Goal: Communication & Community: Answer question/provide support

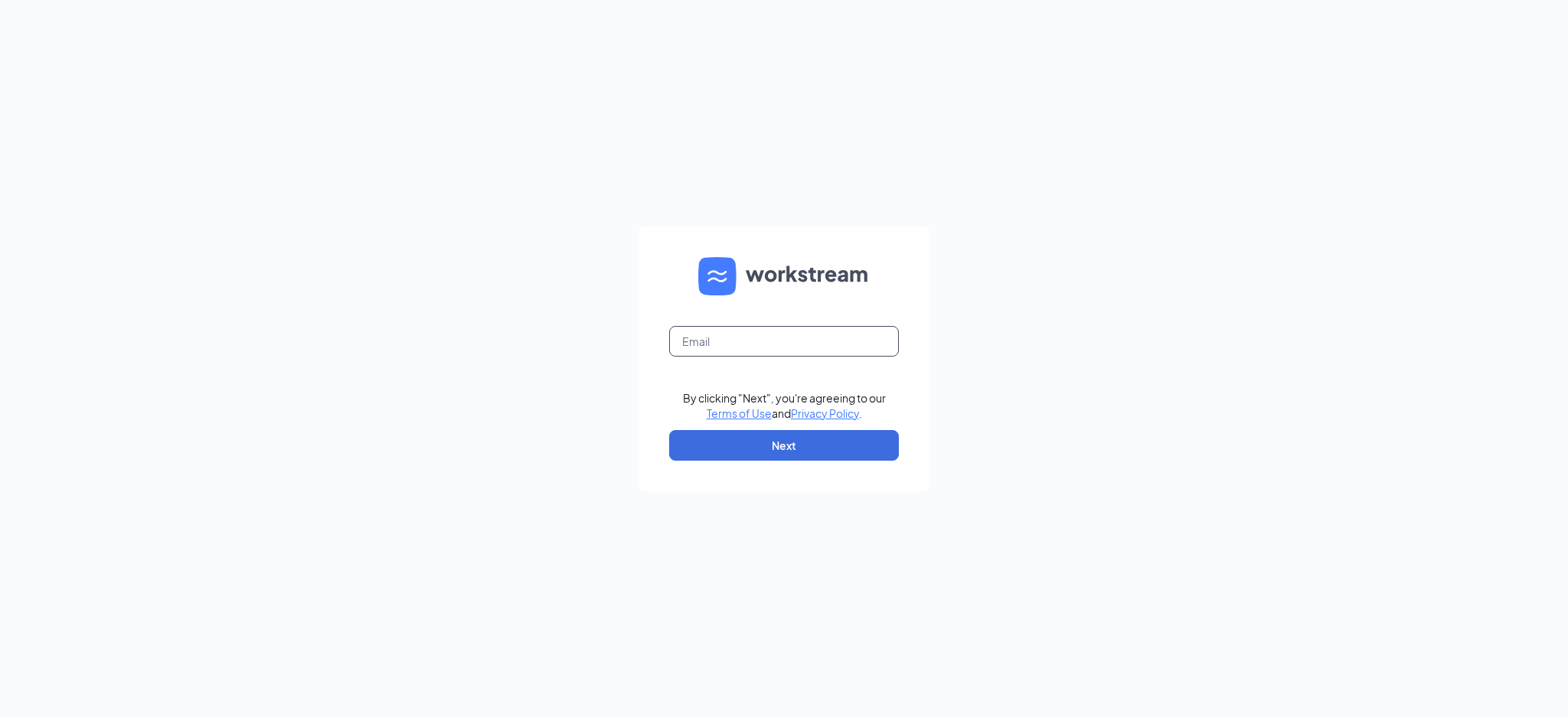
drag, startPoint x: 713, startPoint y: 343, endPoint x: 729, endPoint y: 345, distance: 16.1
click at [713, 343] on input "text" at bounding box center [783, 341] width 230 height 30
type input "[EMAIL_ADDRESS][DOMAIN_NAME]"
click at [776, 446] on button "Next" at bounding box center [783, 446] width 230 height 30
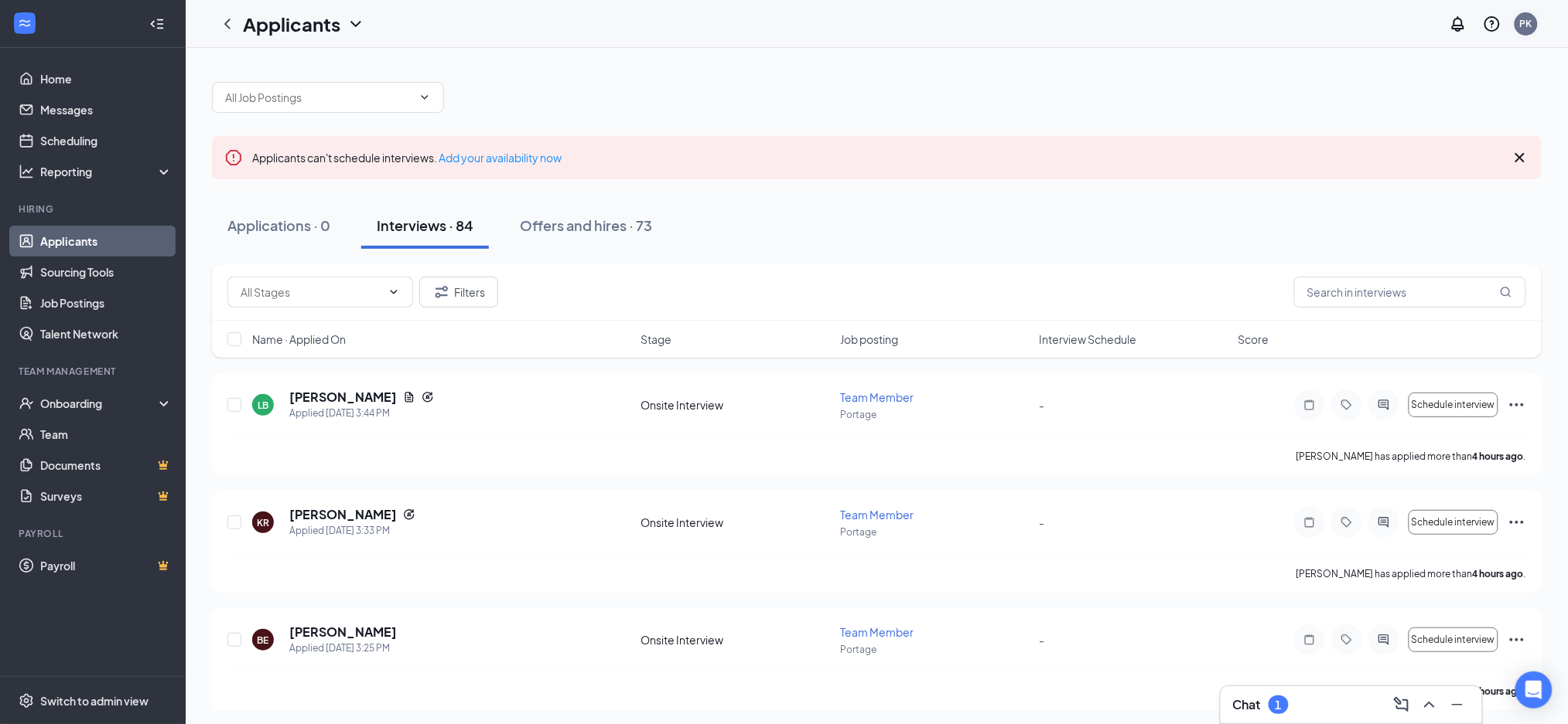
click at [1540, 28] on div "PK" at bounding box center [1526, 24] width 31 height 31
click at [1525, 28] on div "PK" at bounding box center [1526, 24] width 12 height 13
click at [1425, 99] on link "My profile" at bounding box center [1449, 107] width 167 height 15
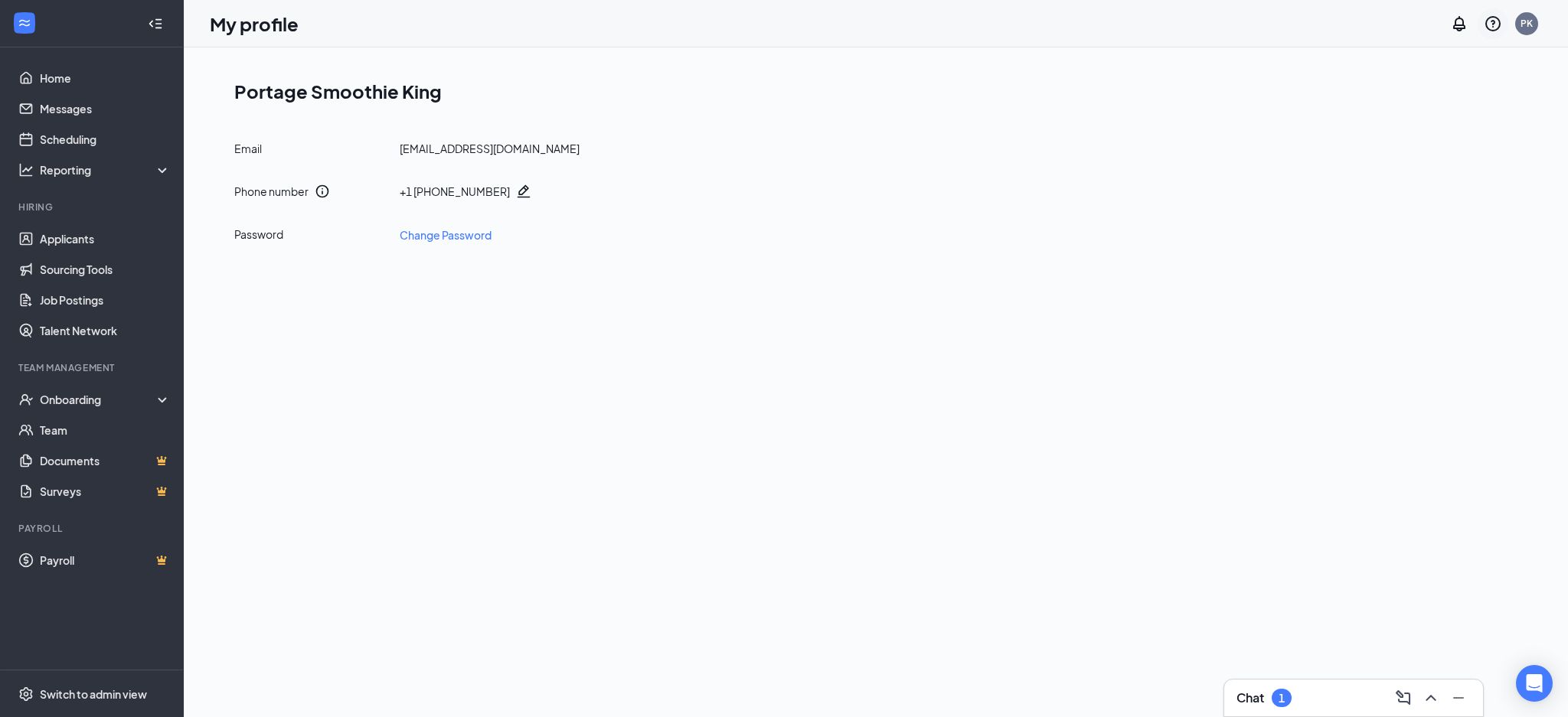
click at [1504, 23] on div at bounding box center [1492, 24] width 30 height 30
click at [1525, 22] on div "PK" at bounding box center [1526, 24] width 12 height 13
click at [1409, 134] on link "Account settings" at bounding box center [1450, 136] width 165 height 15
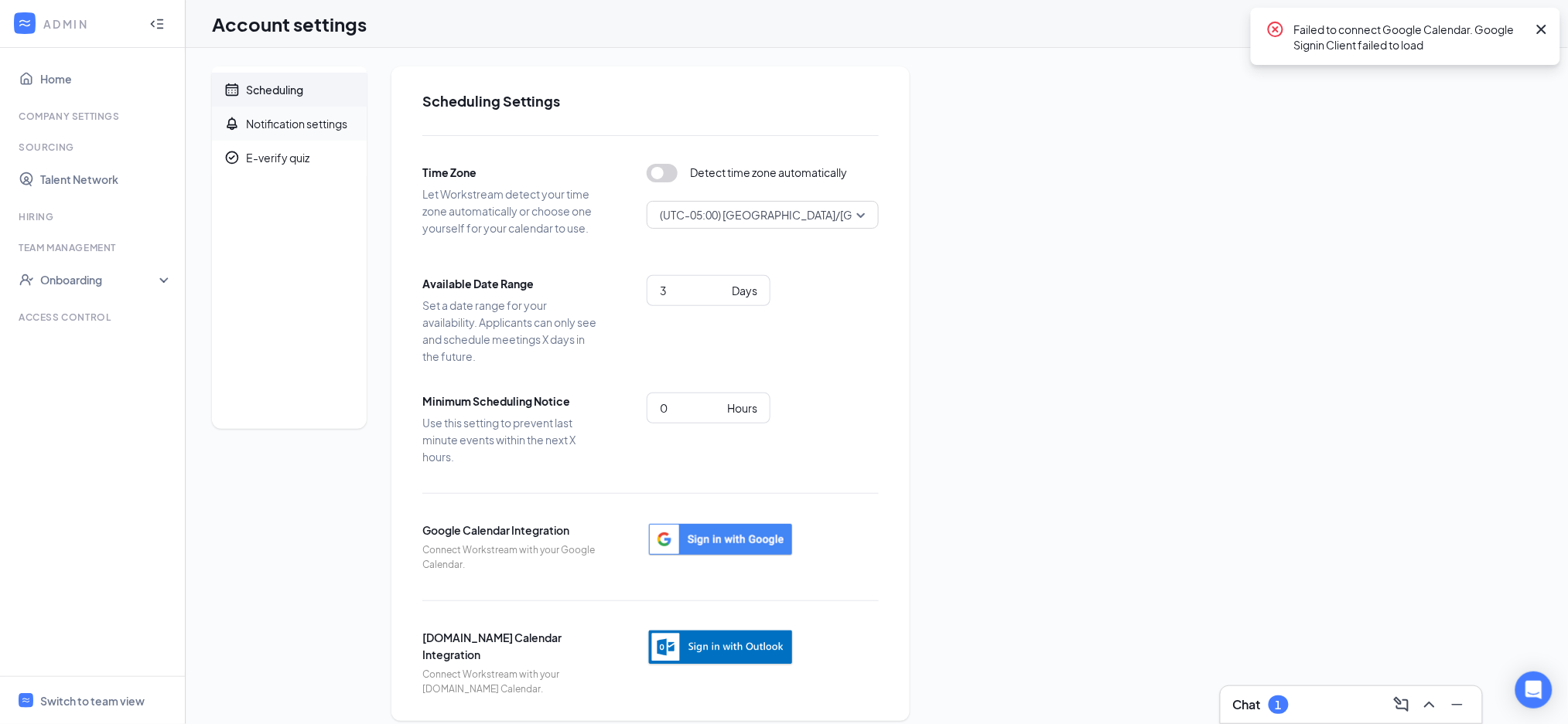
click at [312, 122] on div "Notification settings" at bounding box center [297, 124] width 101 height 15
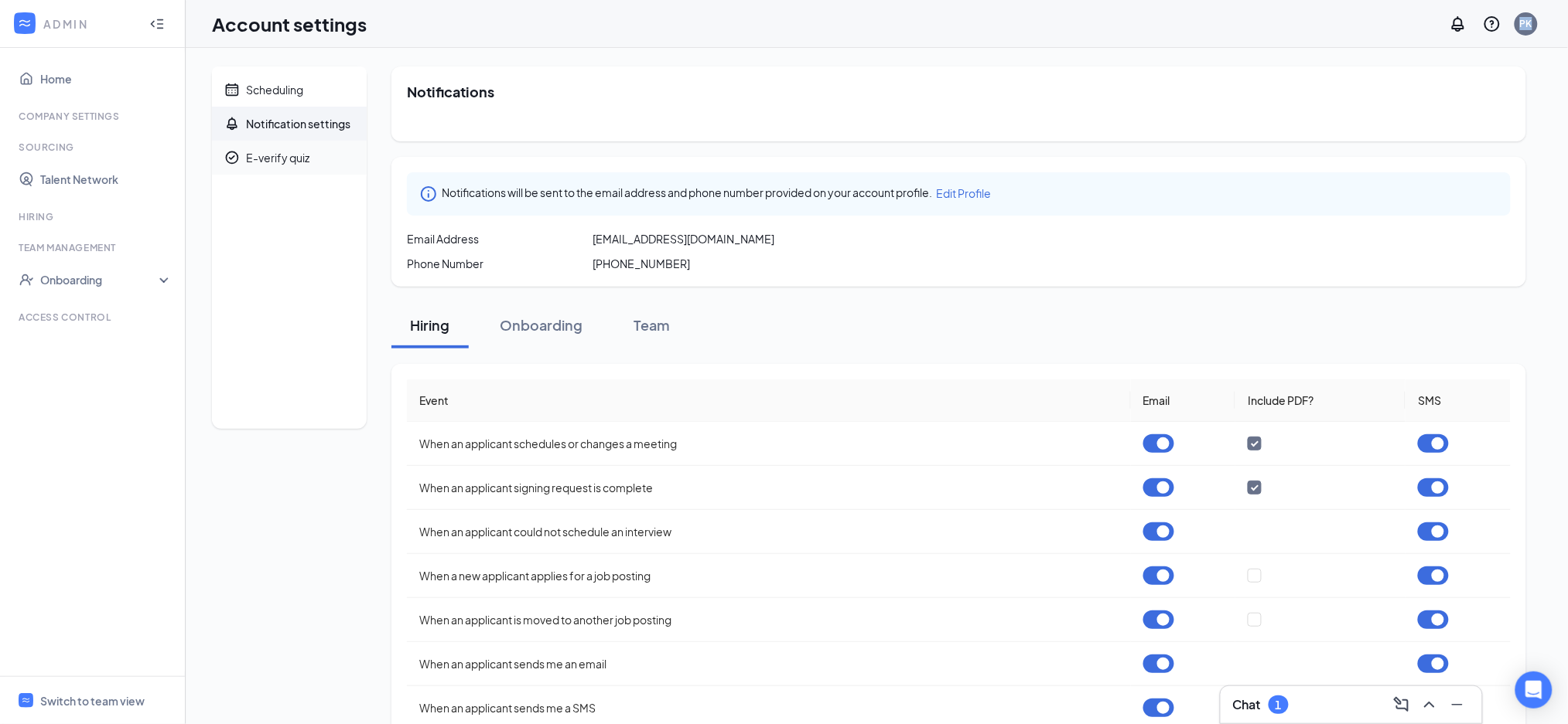
click at [302, 154] on div "E-verify quiz" at bounding box center [278, 157] width 63 height 15
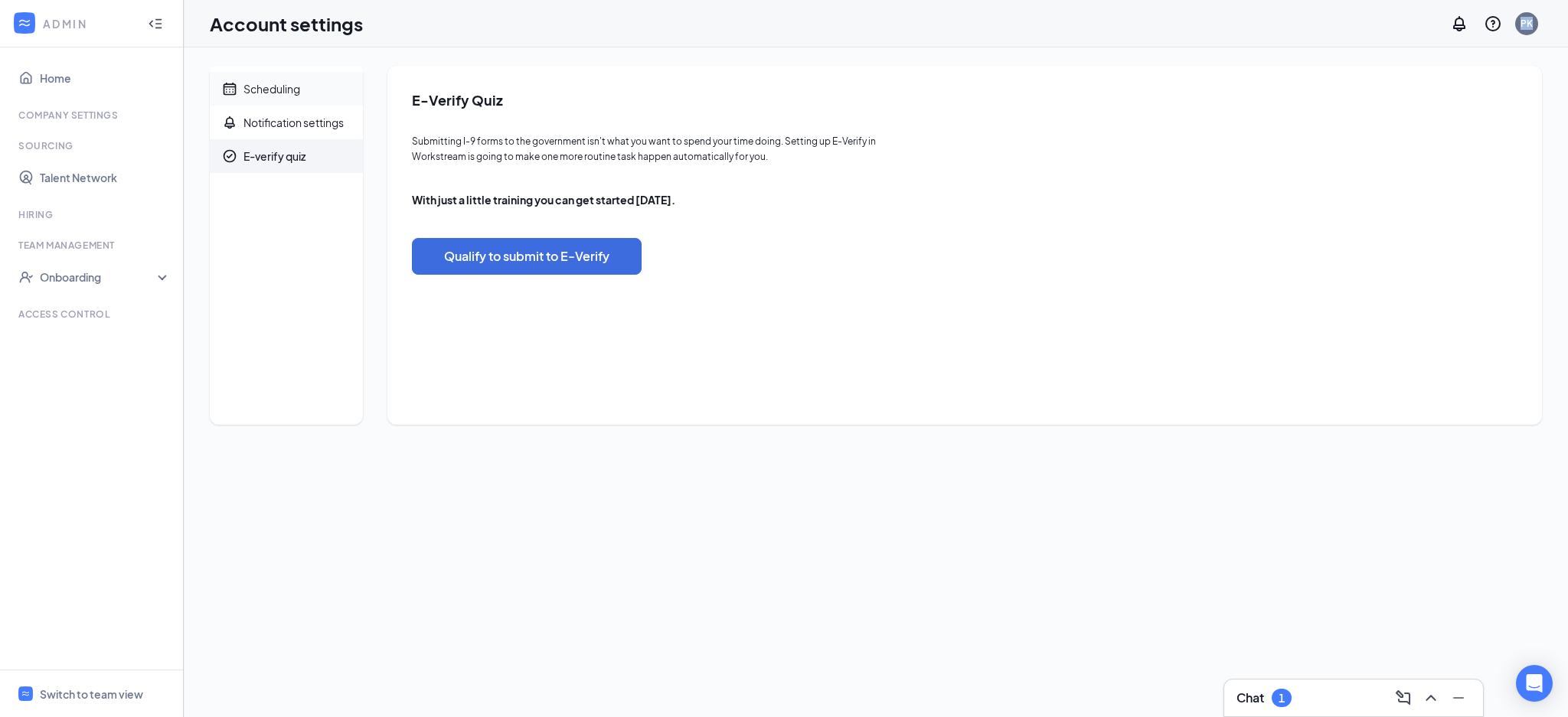
click at [321, 94] on span "Scheduling" at bounding box center [297, 89] width 107 height 34
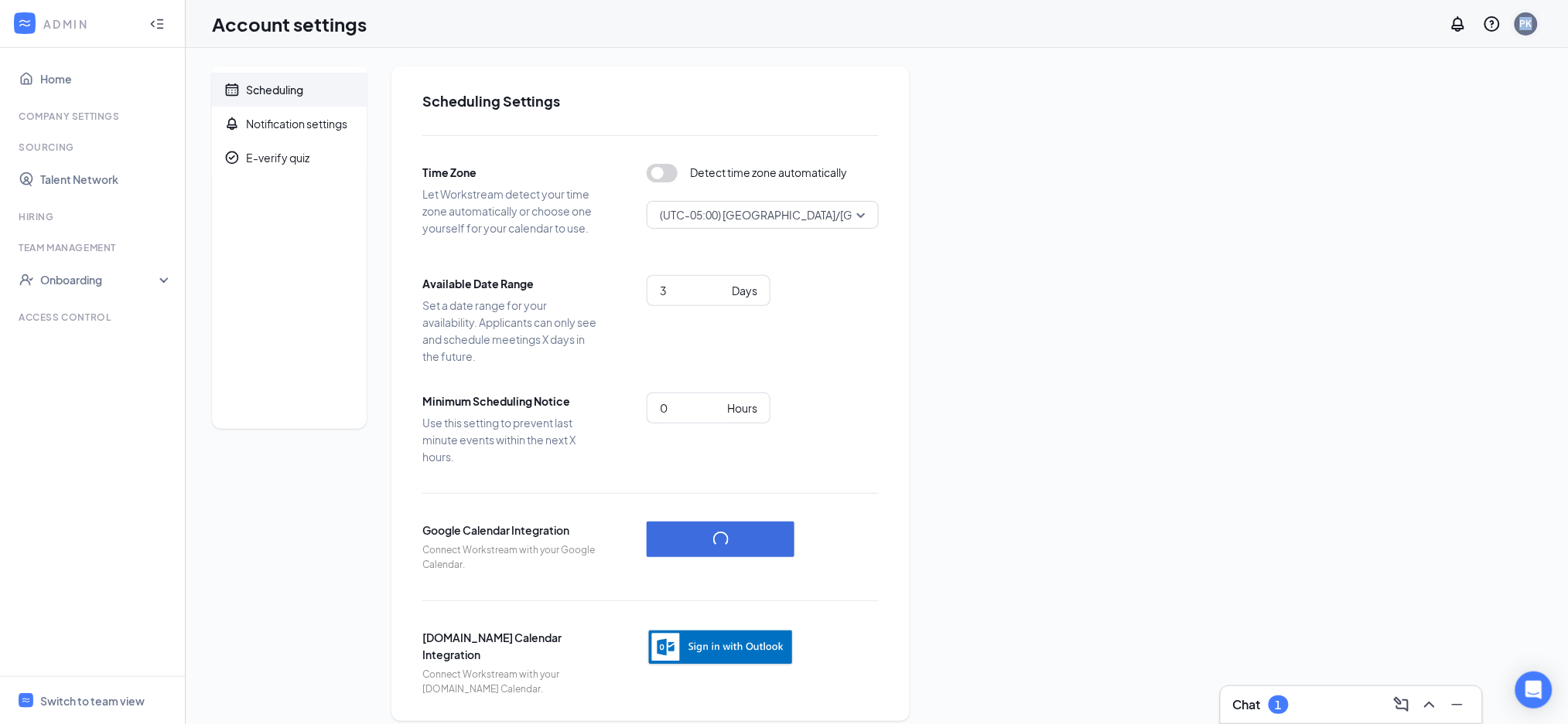
click at [1529, 28] on div "PK" at bounding box center [1526, 24] width 12 height 13
click at [1424, 206] on link "Switch account" at bounding box center [1404, 199] width 77 height 14
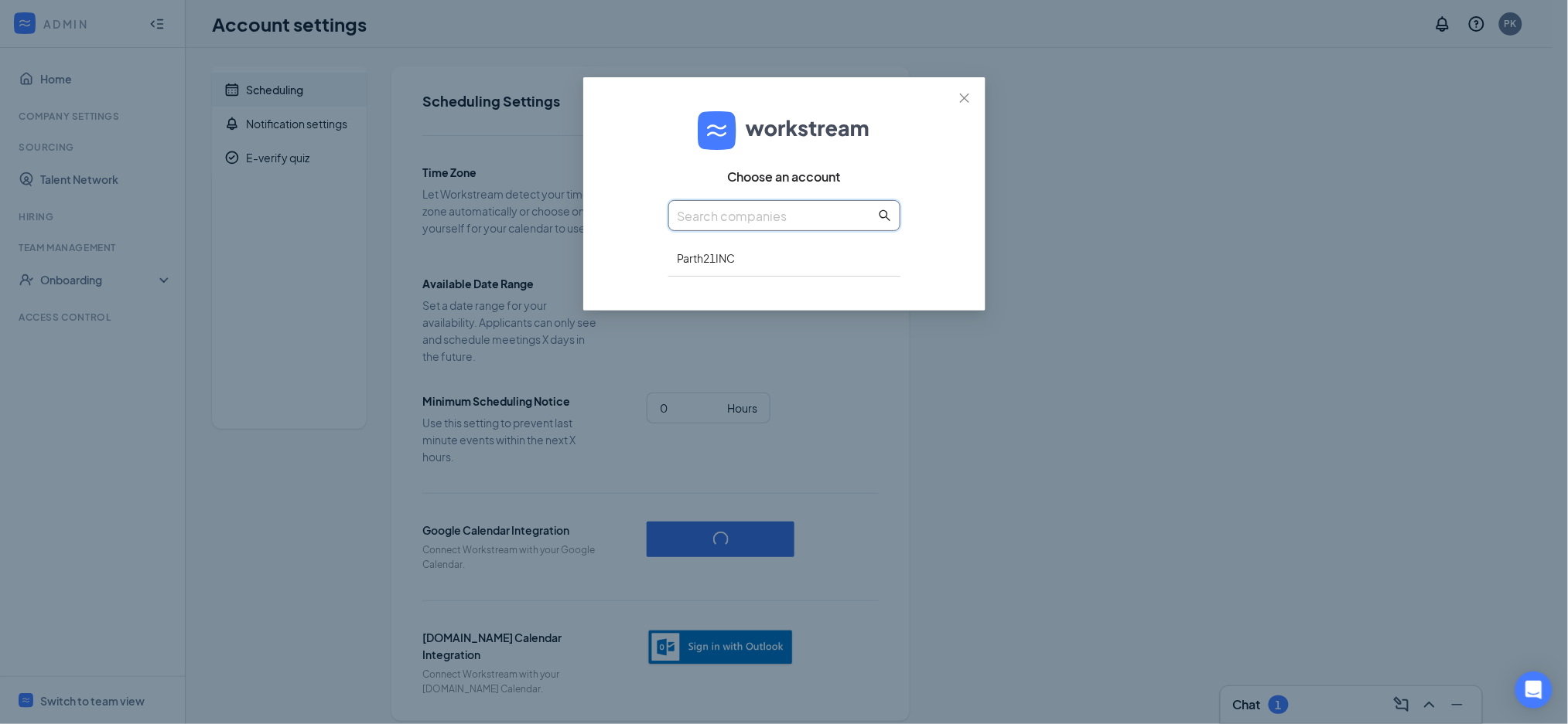
click at [831, 214] on input "text" at bounding box center [776, 216] width 198 height 19
click at [959, 92] on icon "close" at bounding box center [964, 97] width 12 height 12
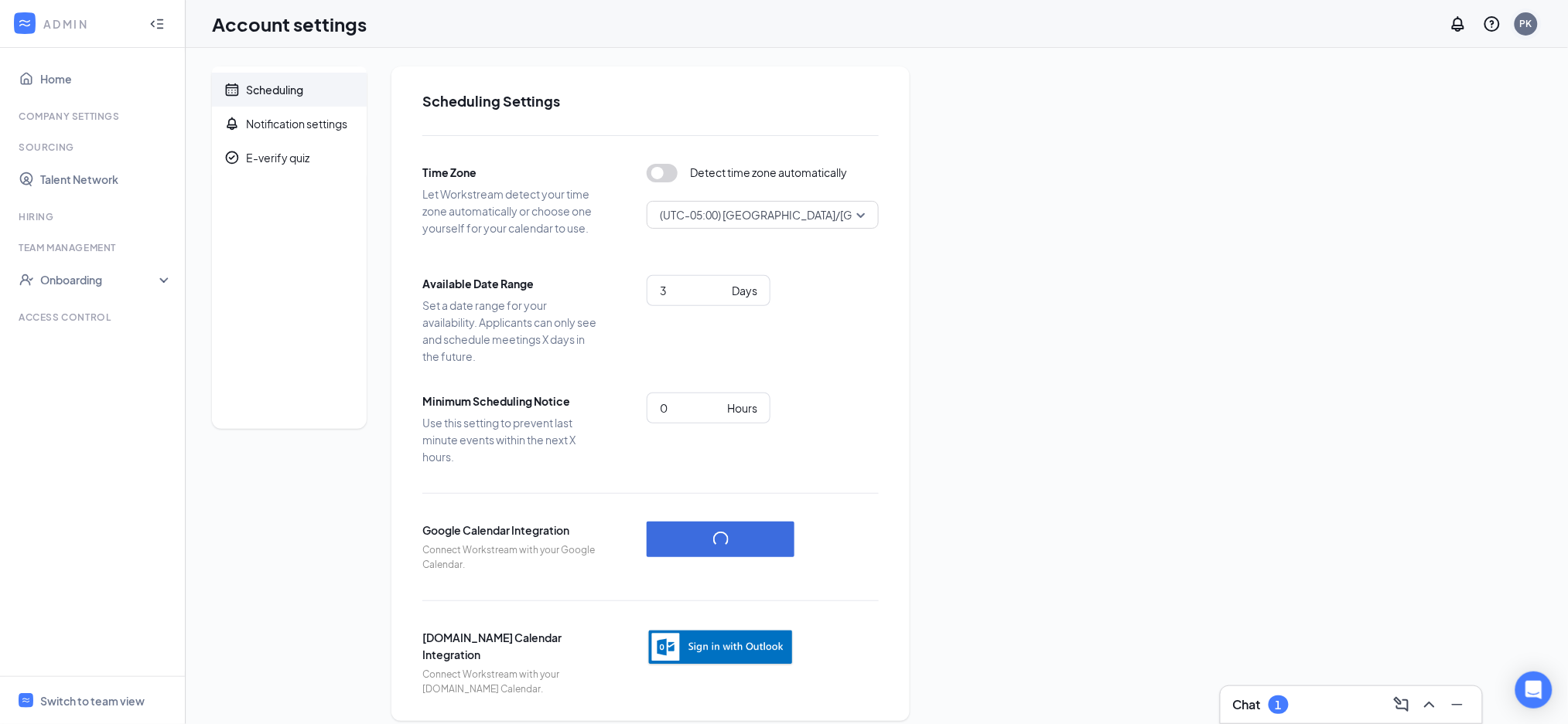
click at [1526, 25] on div "PK" at bounding box center [1526, 24] width 12 height 13
click at [1434, 99] on link "My profile" at bounding box center [1449, 107] width 167 height 15
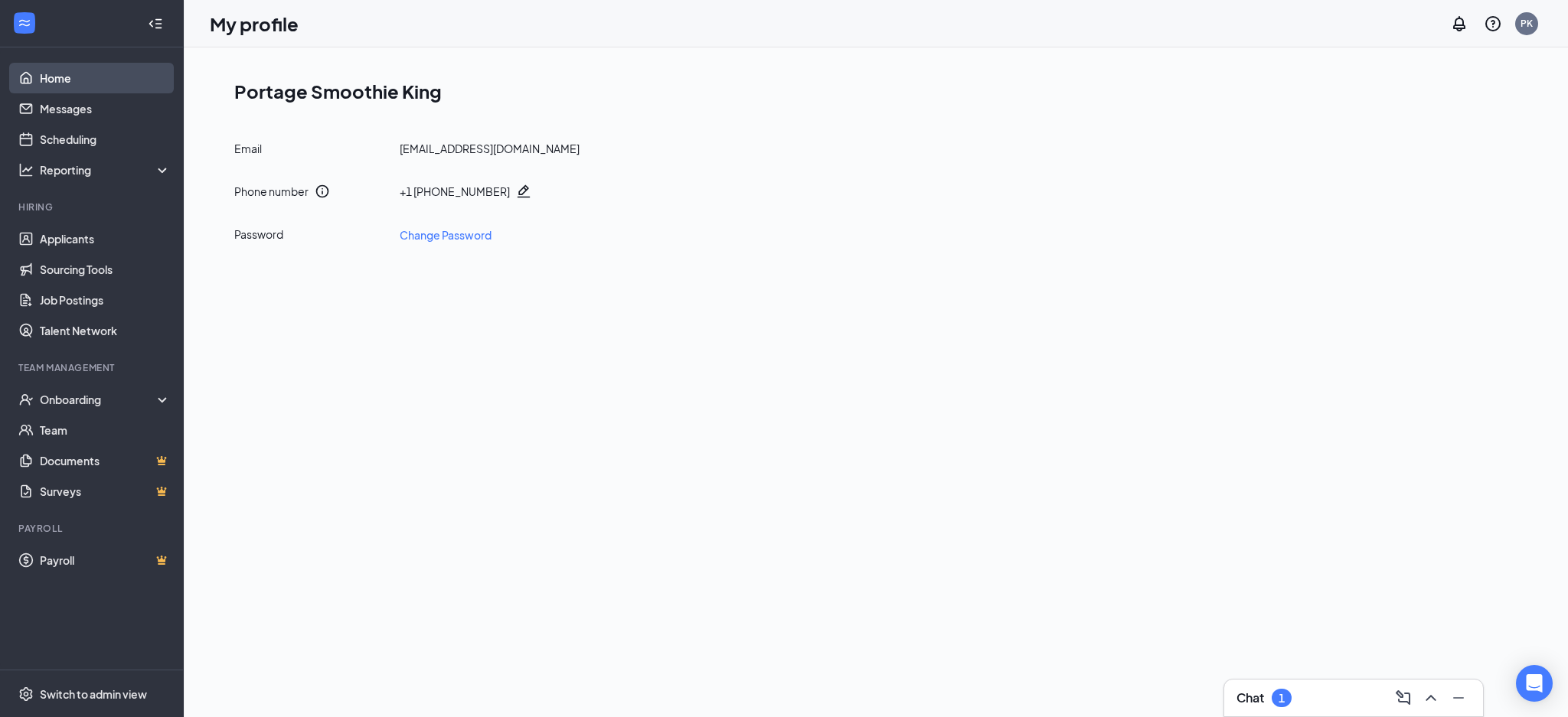
click at [54, 77] on link "Home" at bounding box center [105, 77] width 131 height 30
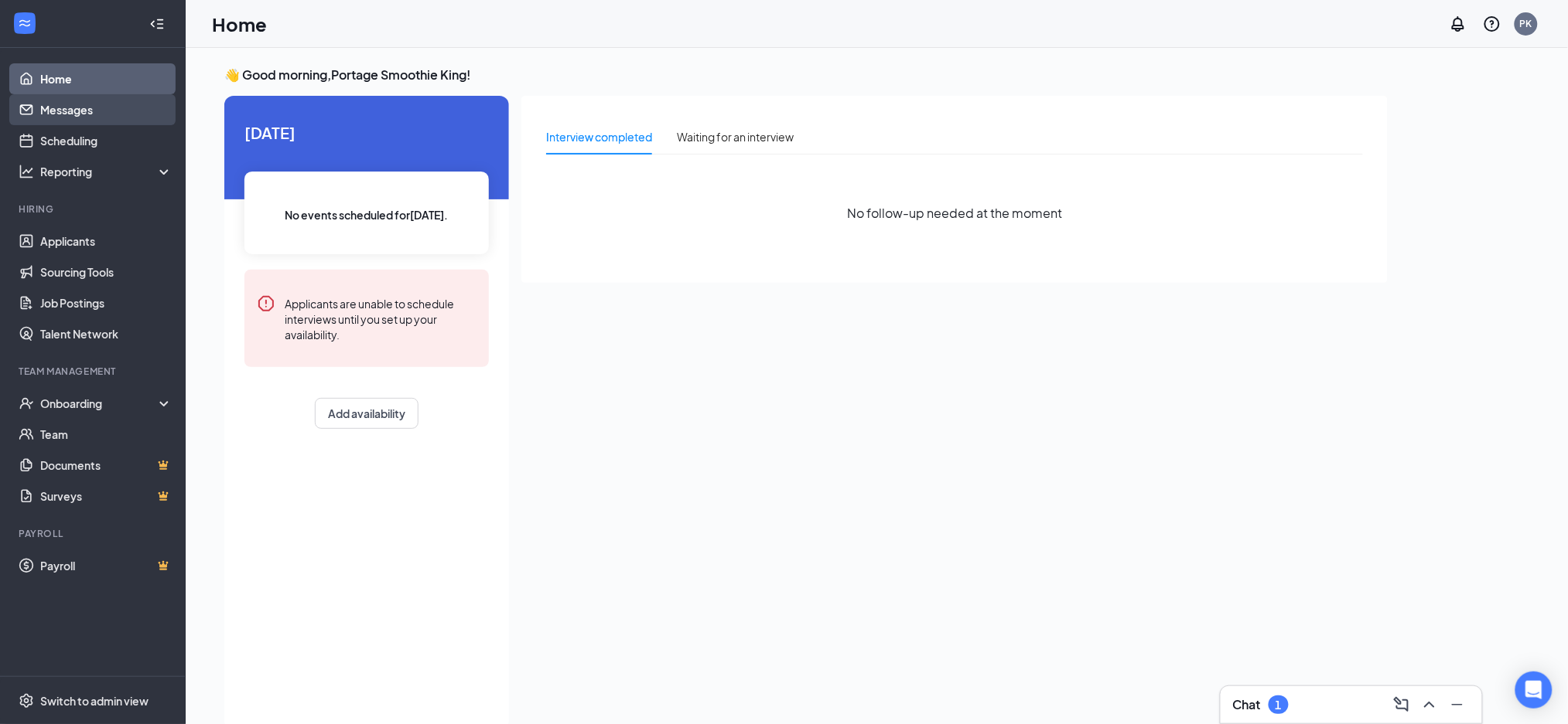
click at [55, 110] on link "Messages" at bounding box center [106, 110] width 133 height 31
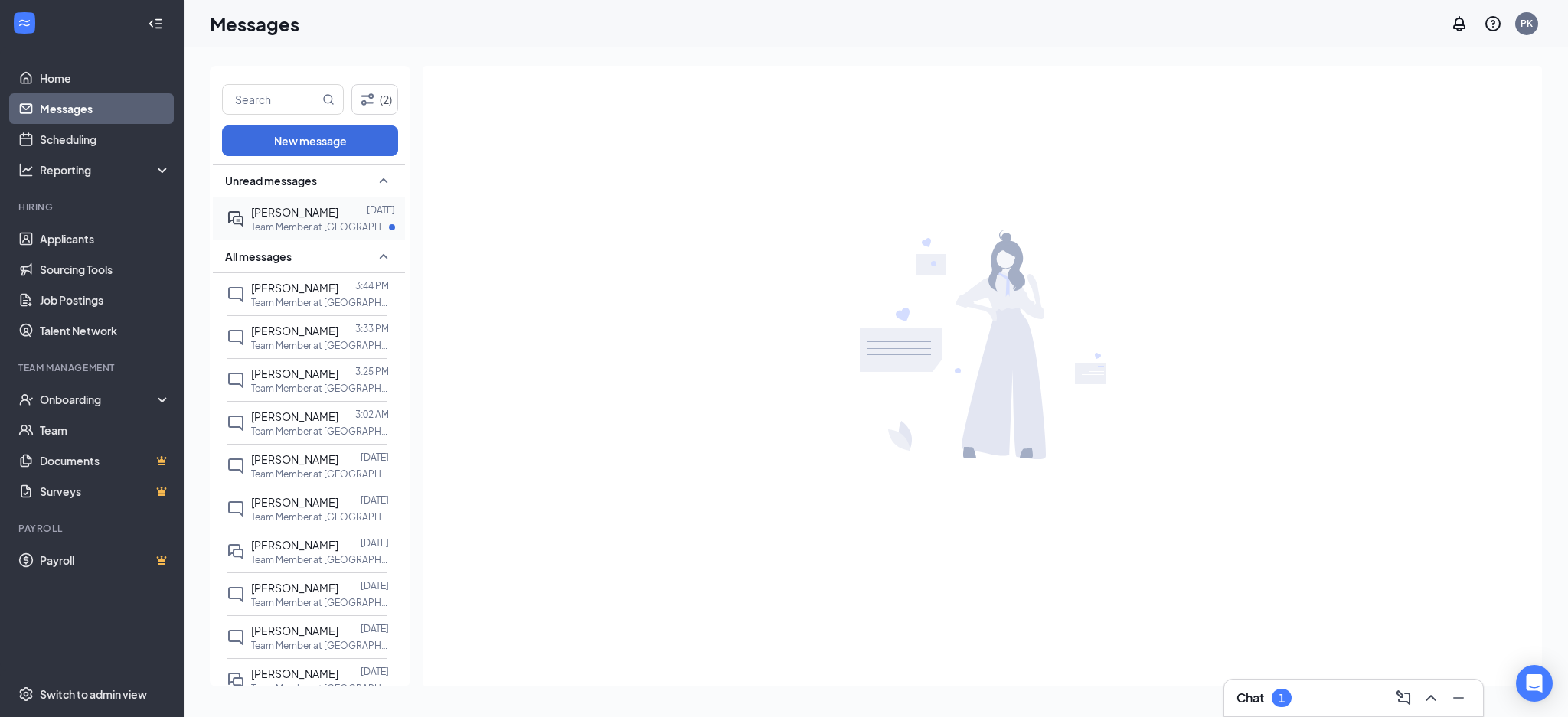
click at [314, 217] on span "[PERSON_NAME]" at bounding box center [295, 212] width 87 height 14
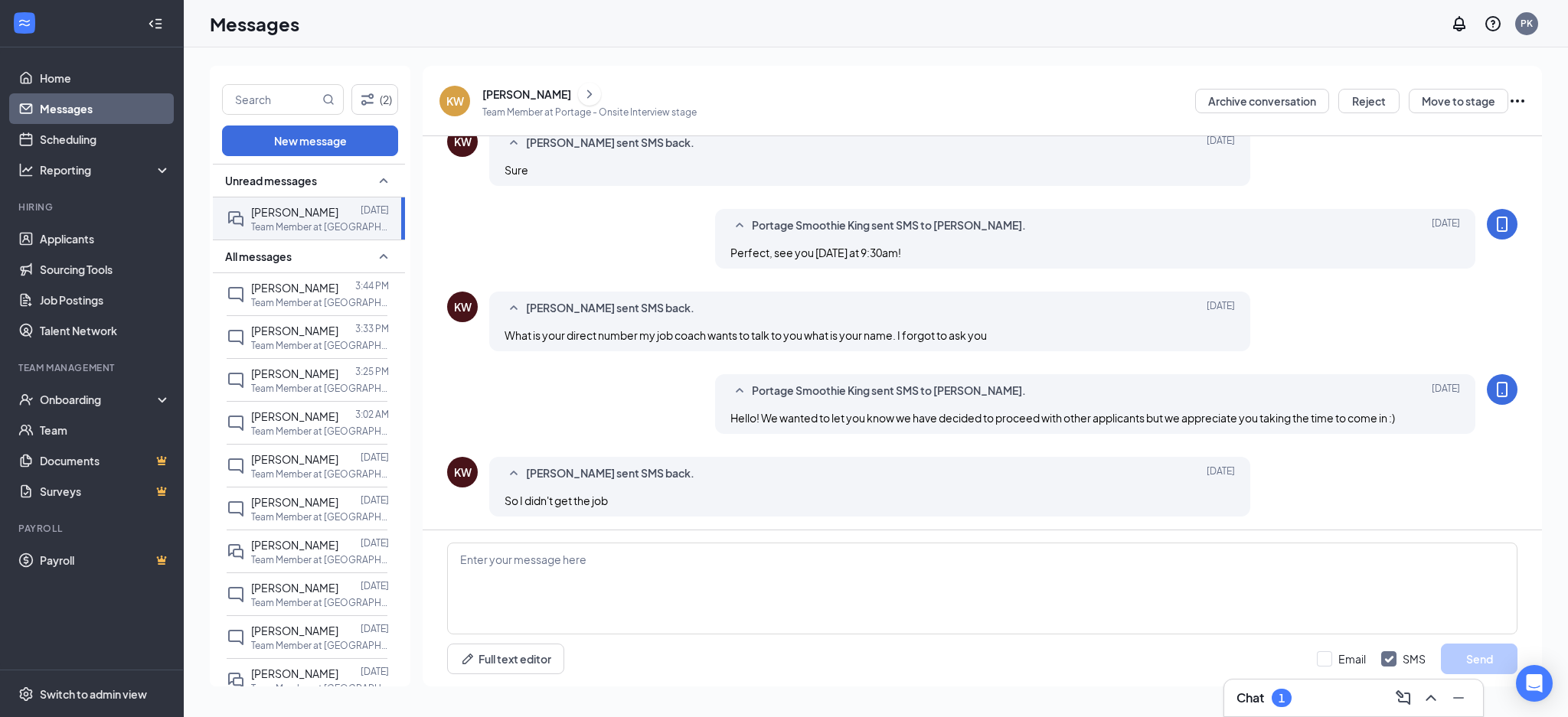
scroll to position [451, 0]
click at [290, 301] on p "Team Member at [GEOGRAPHIC_DATA]" at bounding box center [320, 303] width 138 height 13
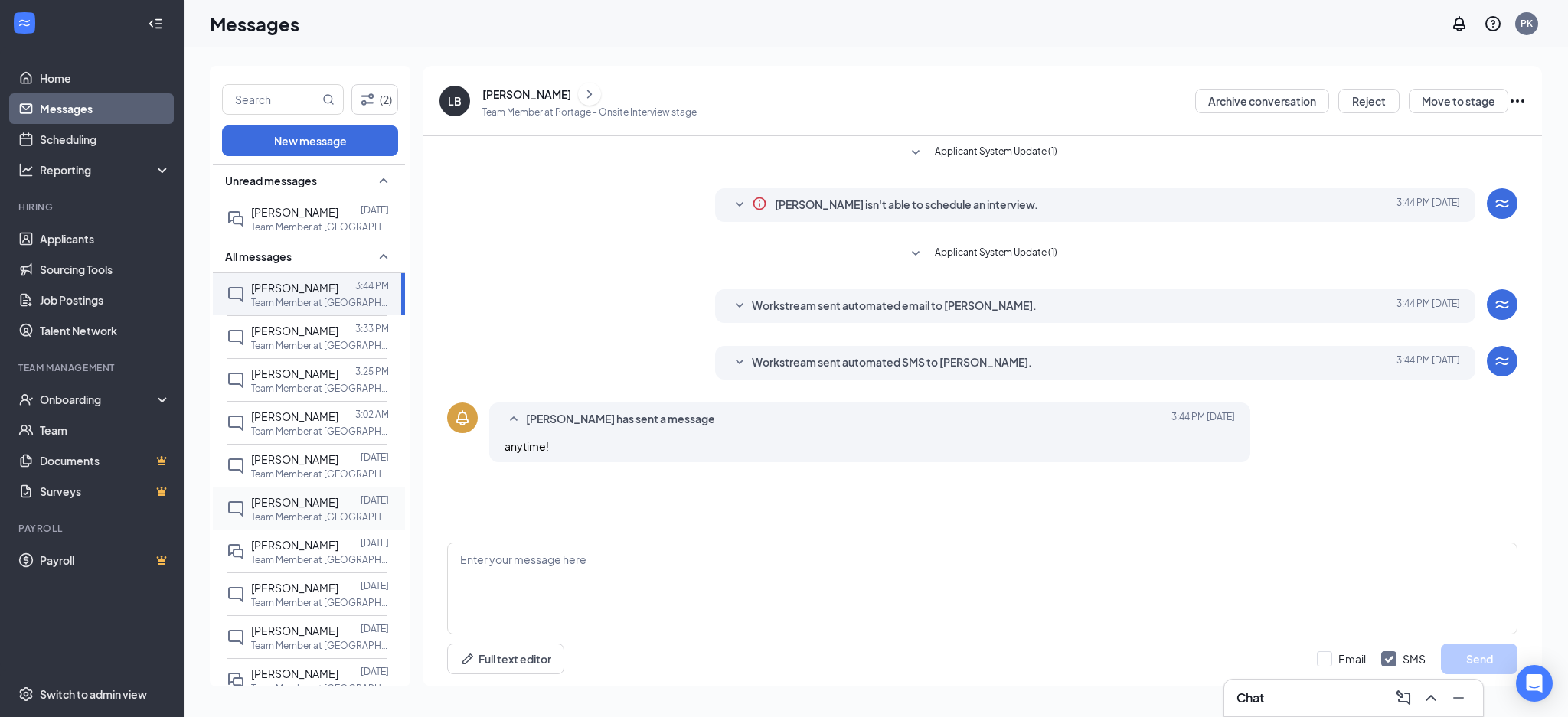
scroll to position [102, 0]
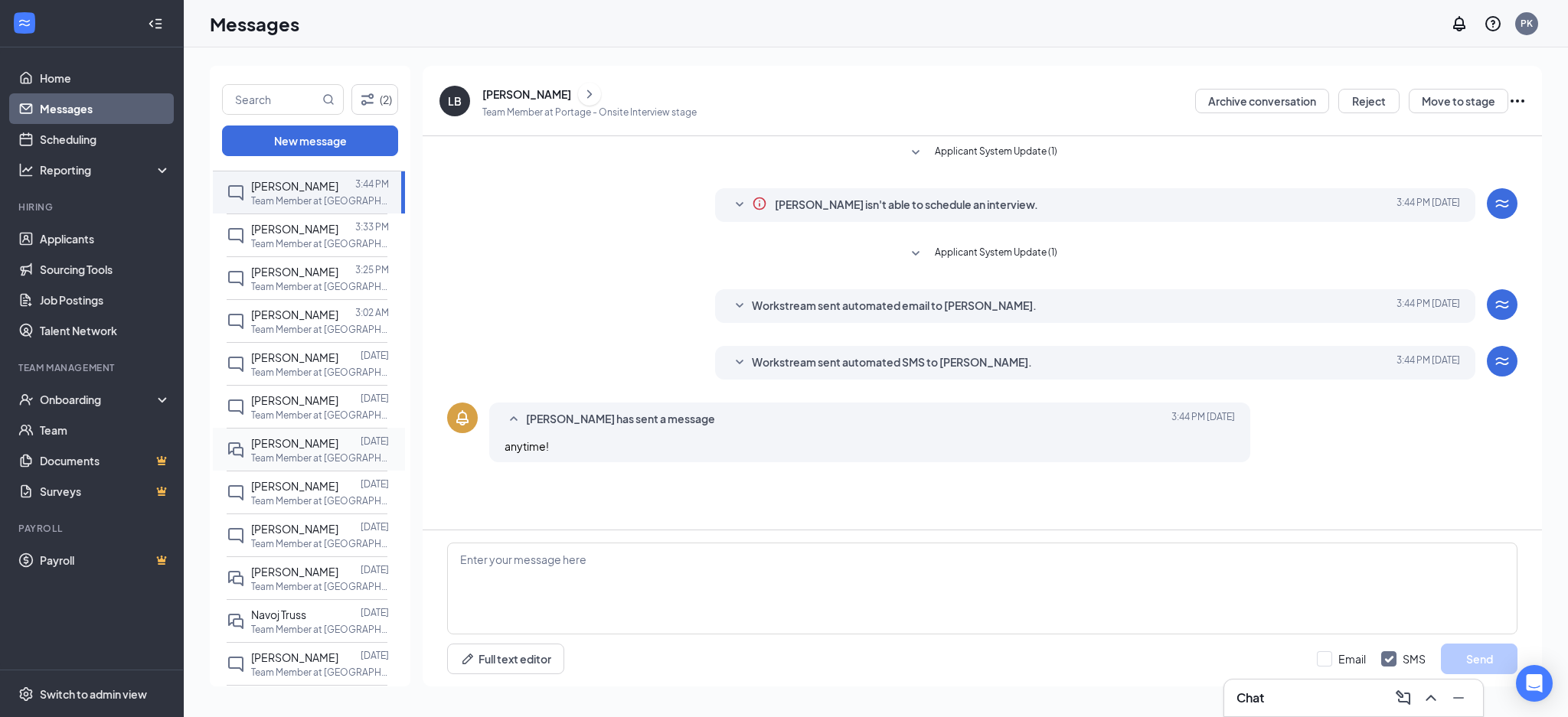
click at [315, 452] on div "[PERSON_NAME]" at bounding box center [295, 443] width 87 height 17
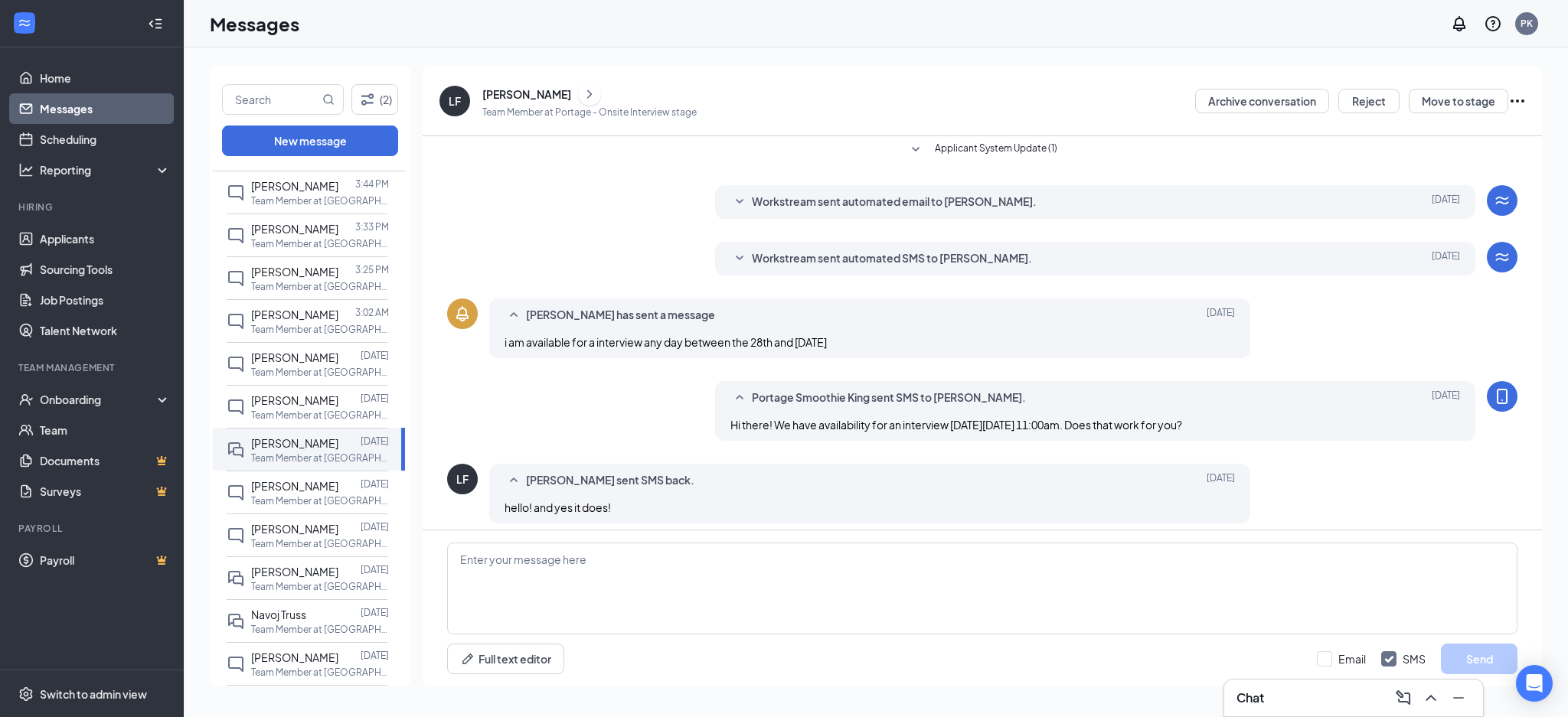
scroll to position [113, 0]
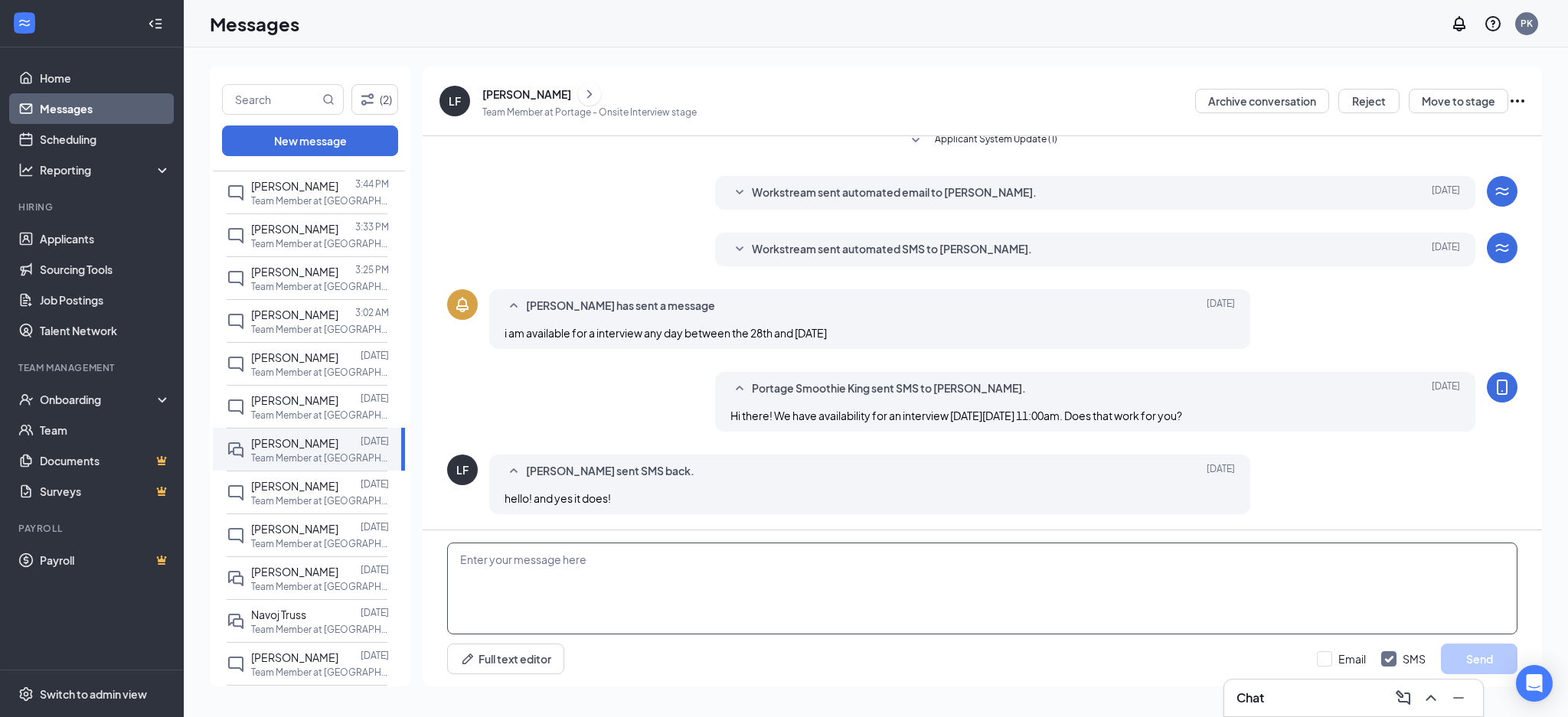
click at [769, 564] on textarea at bounding box center [981, 589] width 1070 height 92
type textarea "Great I'll see you then!"
click at [503, 91] on div "[PERSON_NAME]" at bounding box center [527, 94] width 89 height 15
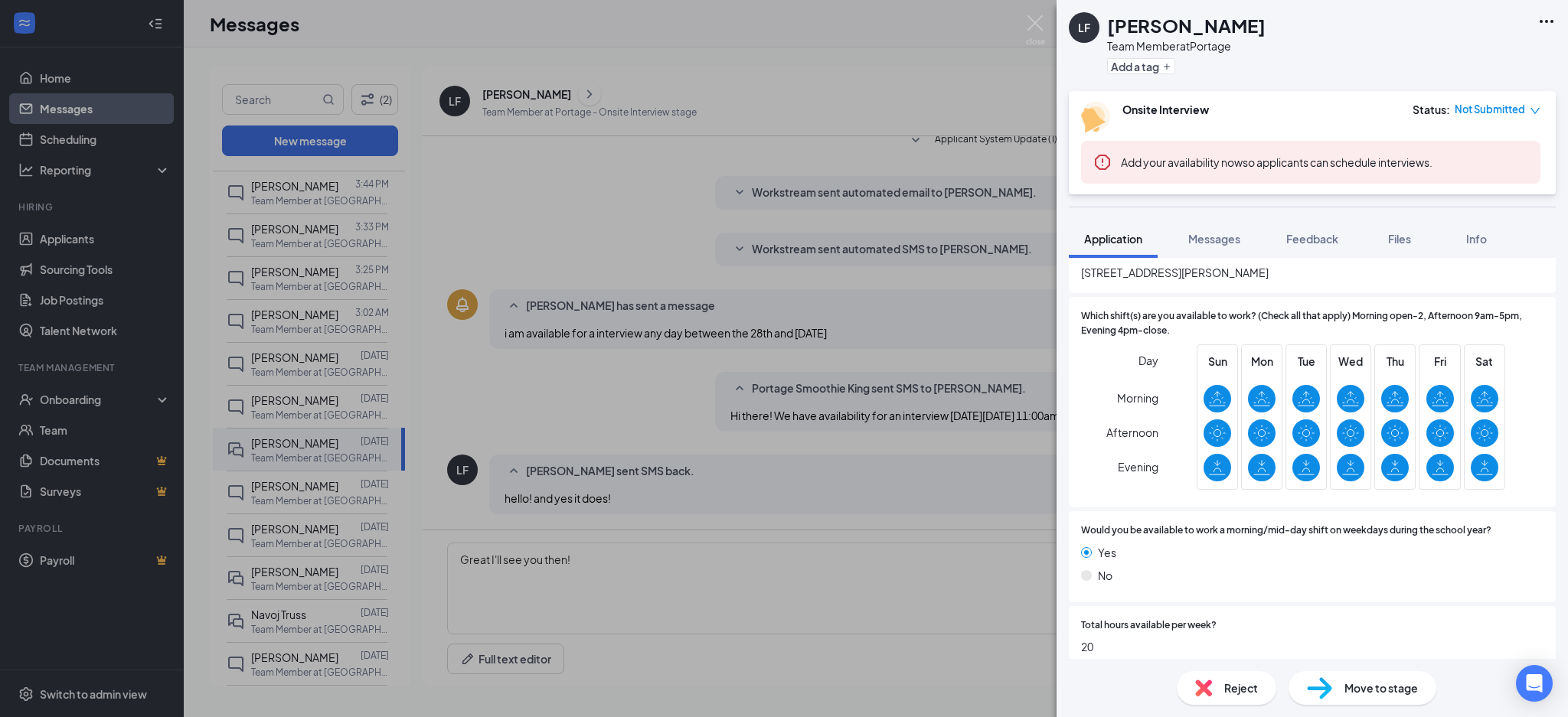
scroll to position [306, 0]
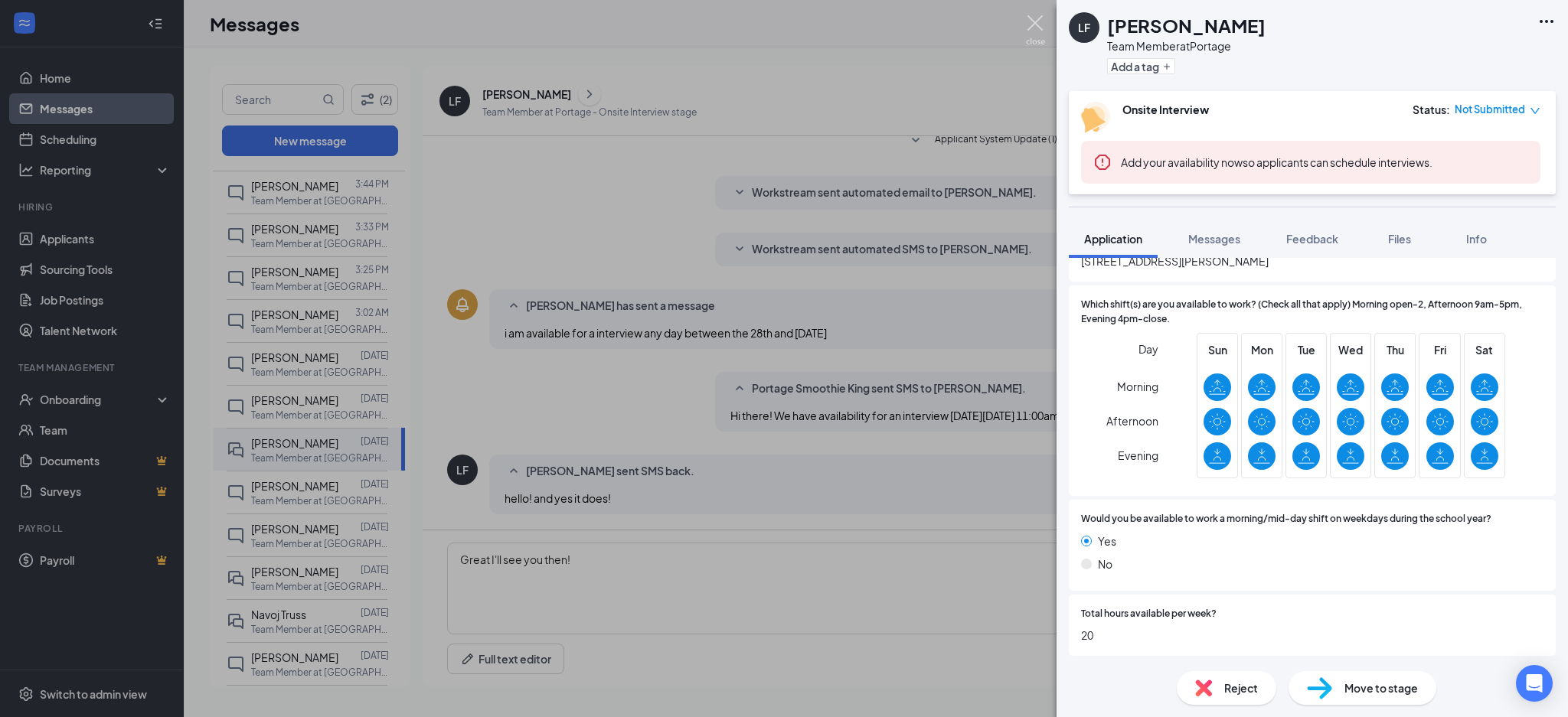
click at [1030, 23] on img at bounding box center [1035, 30] width 19 height 30
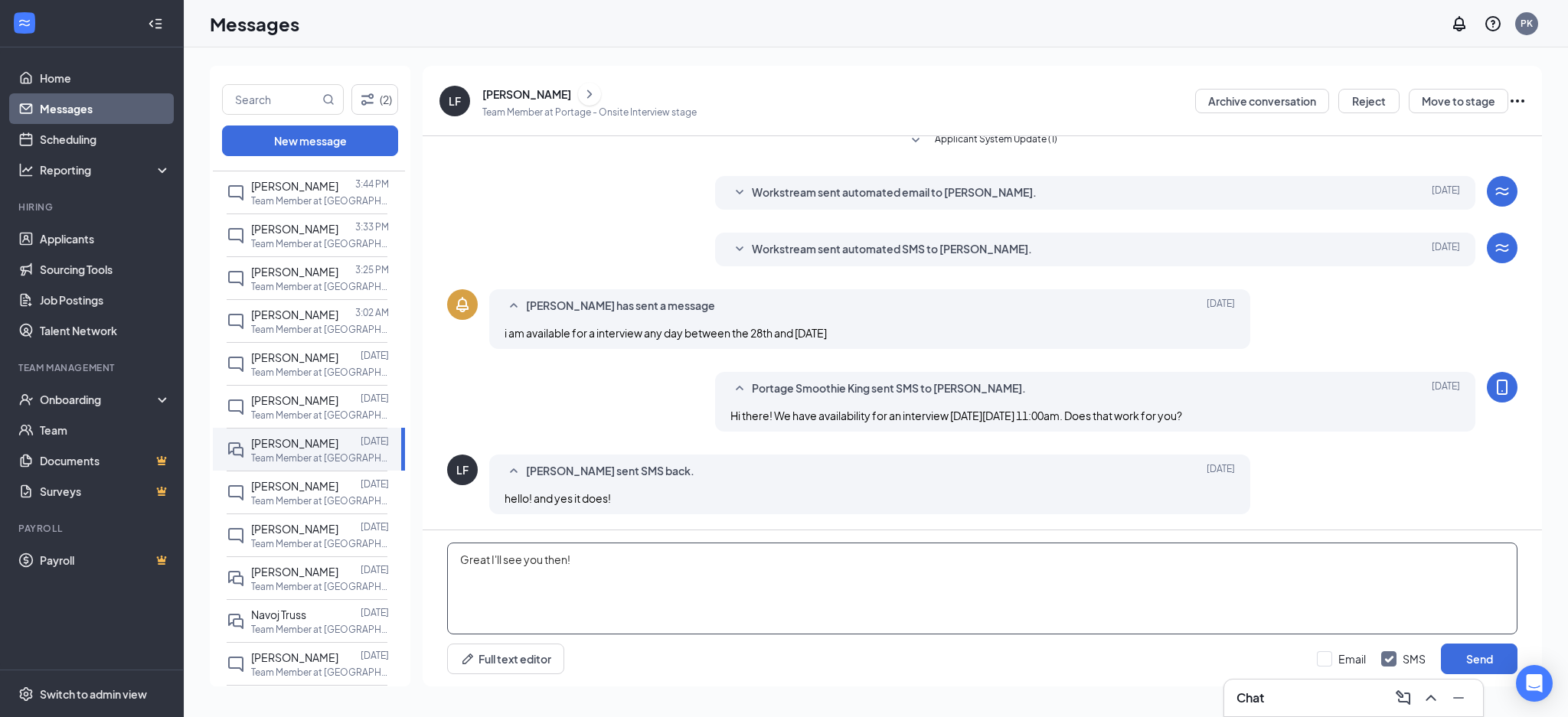
click at [677, 602] on textarea "Great I'll see you then!" at bounding box center [981, 589] width 1070 height 92
click at [1485, 649] on button "Send" at bounding box center [1478, 659] width 77 height 30
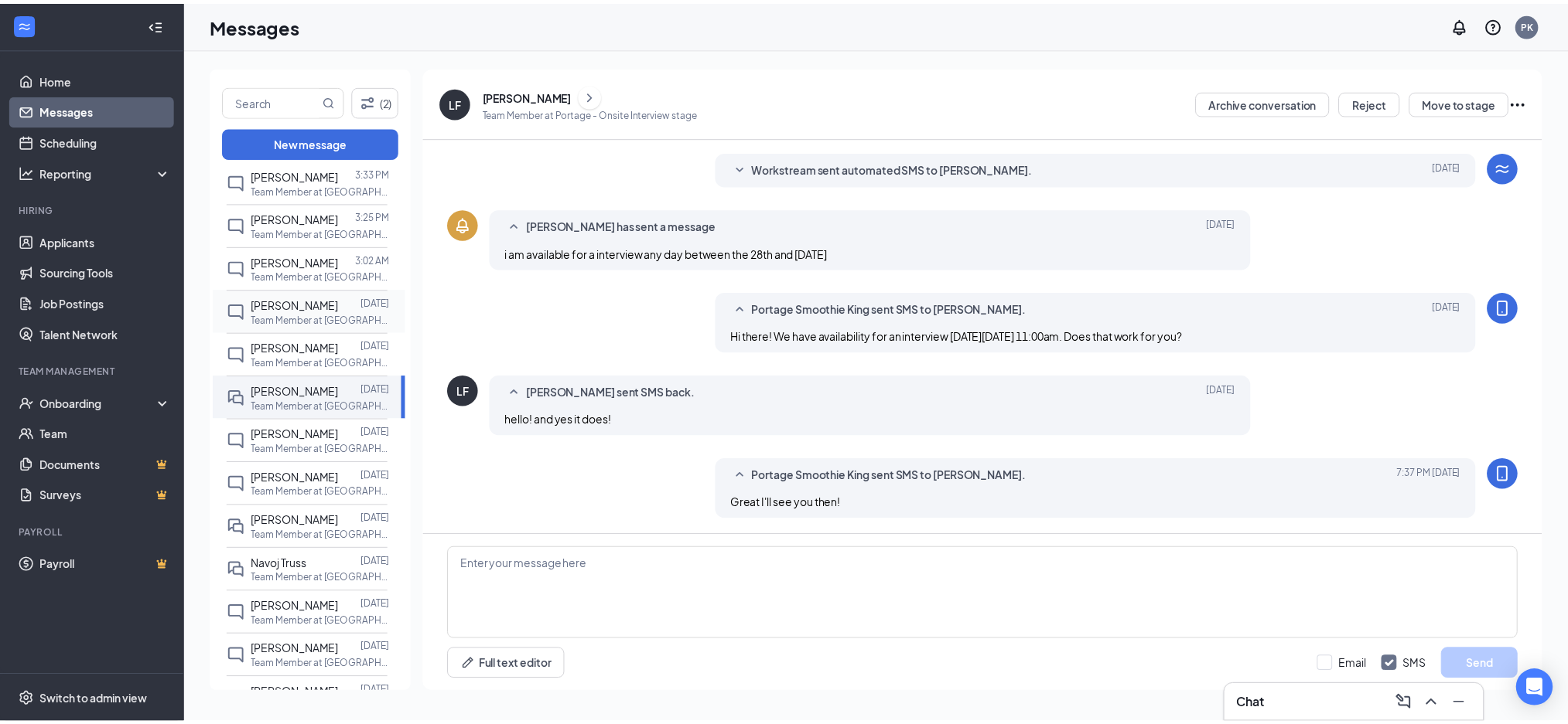
scroll to position [274, 0]
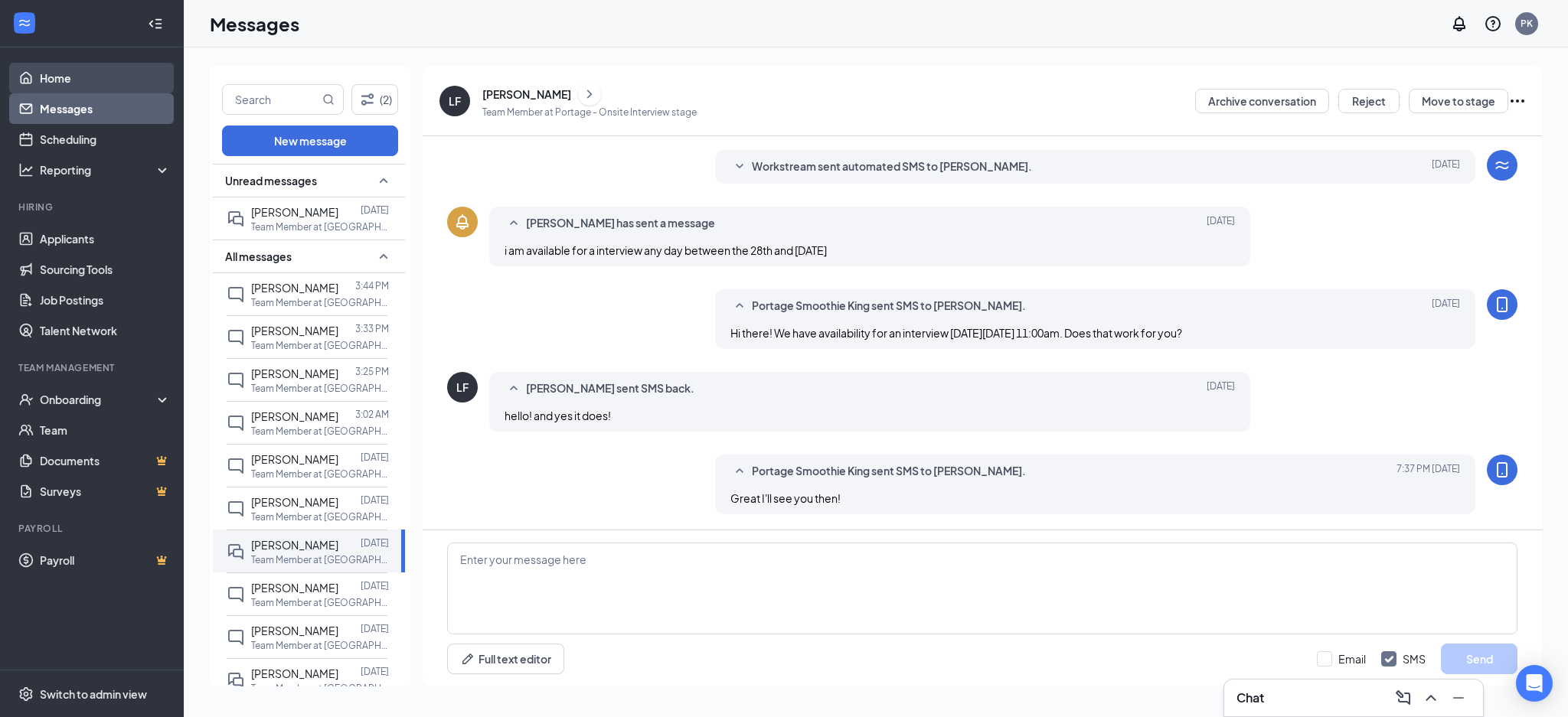
click at [93, 74] on link "Home" at bounding box center [105, 77] width 131 height 30
